Goal: Book appointment/travel/reservation

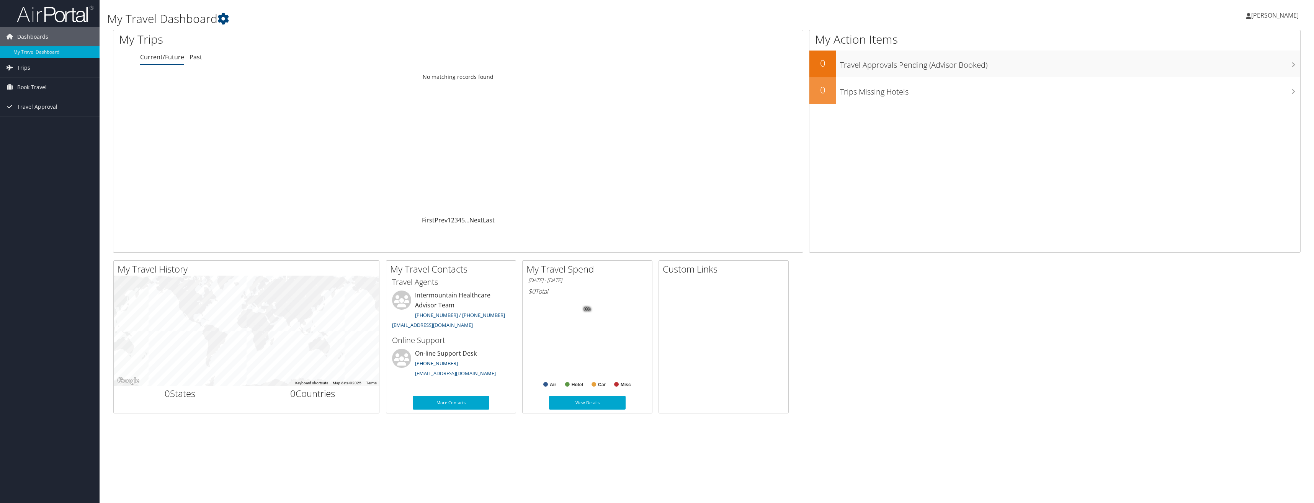
click at [1273, 18] on span "[PERSON_NAME]" at bounding box center [1274, 15] width 47 height 8
click at [221, 19] on icon at bounding box center [222, 18] width 11 height 11
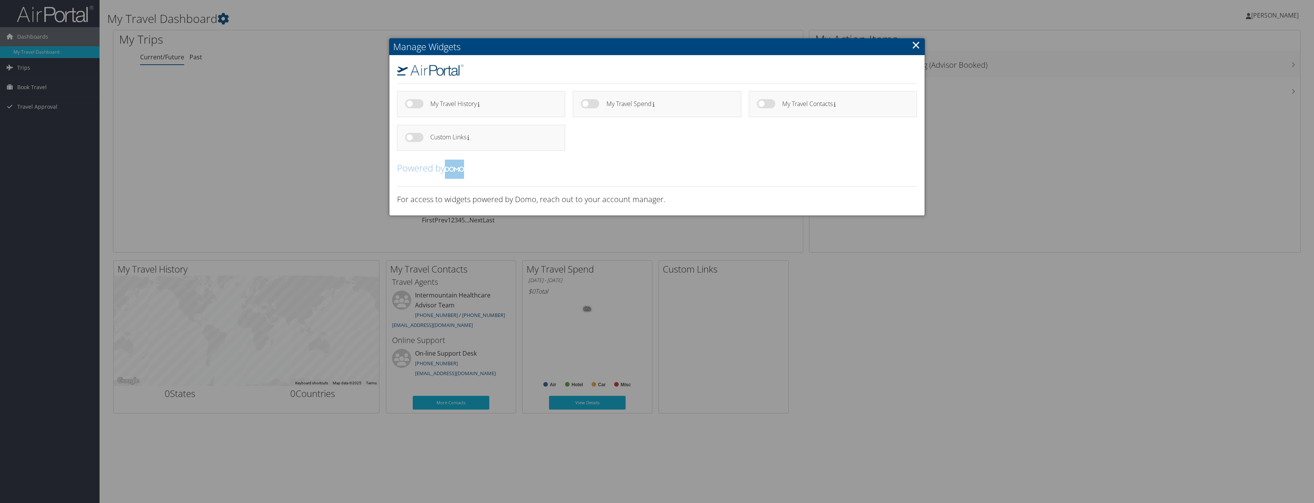
click at [914, 45] on link "×" at bounding box center [916, 44] width 9 height 15
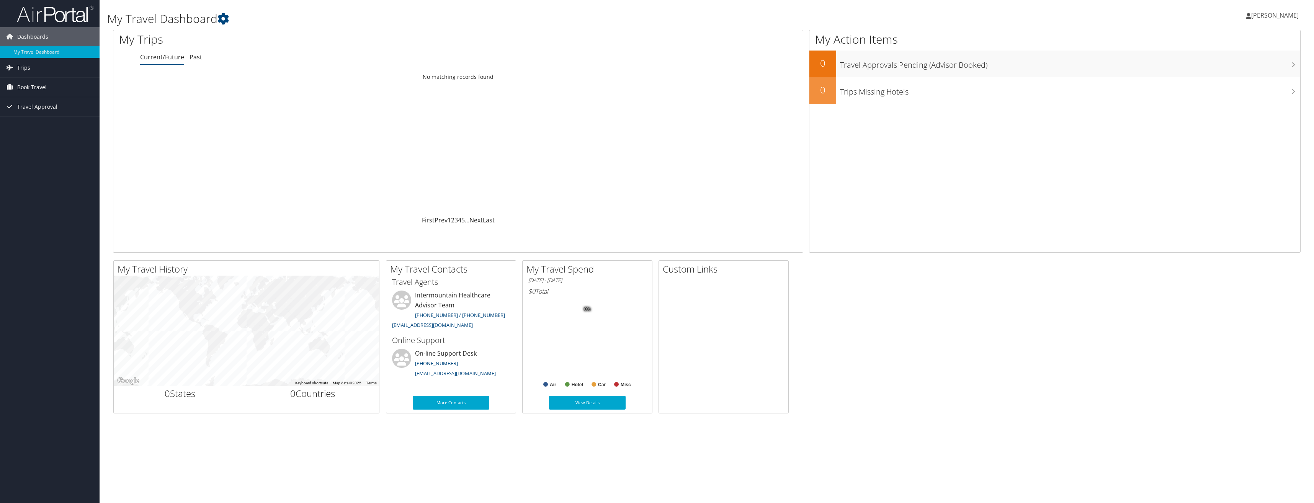
click at [16, 88] on link "Book Travel" at bounding box center [50, 87] width 100 height 19
click at [56, 125] on link "Book/Manage Online Trips" at bounding box center [50, 125] width 100 height 11
